Goal: Information Seeking & Learning: Learn about a topic

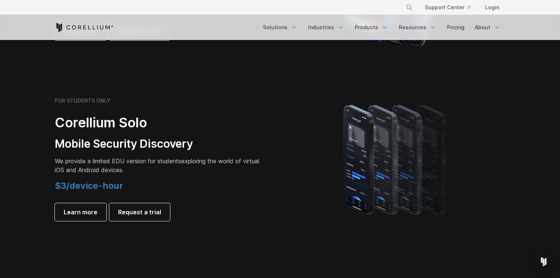
scroll to position [475, 0]
click at [77, 214] on span "Learn more" at bounding box center [81, 212] width 34 height 9
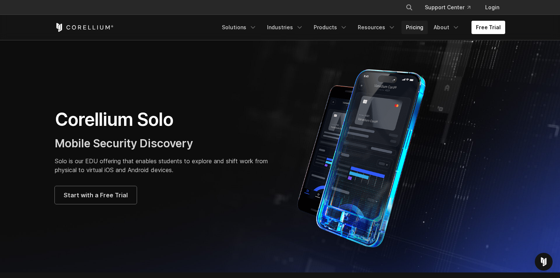
click at [425, 28] on link "Pricing" at bounding box center [415, 27] width 26 height 13
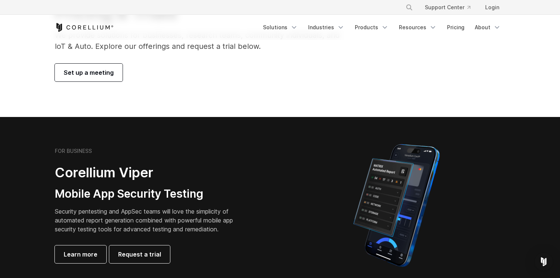
scroll to position [181, 0]
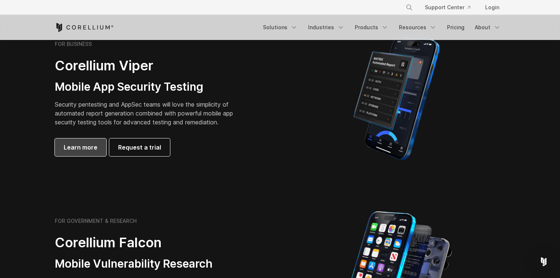
click at [80, 146] on span "Learn more" at bounding box center [81, 147] width 34 height 9
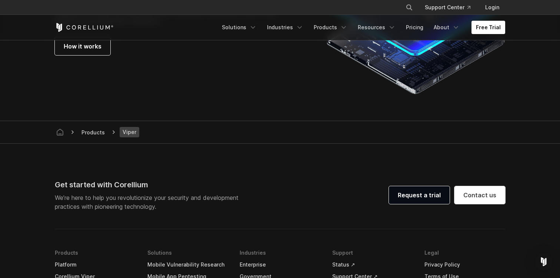
scroll to position [2066, 0]
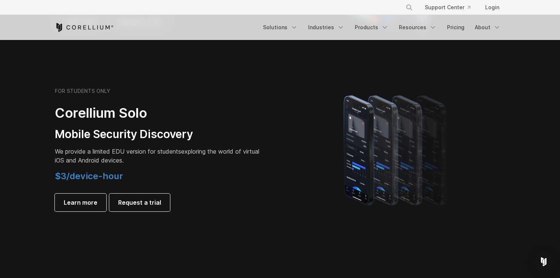
scroll to position [485, 0]
